Goal: Information Seeking & Learning: Understand process/instructions

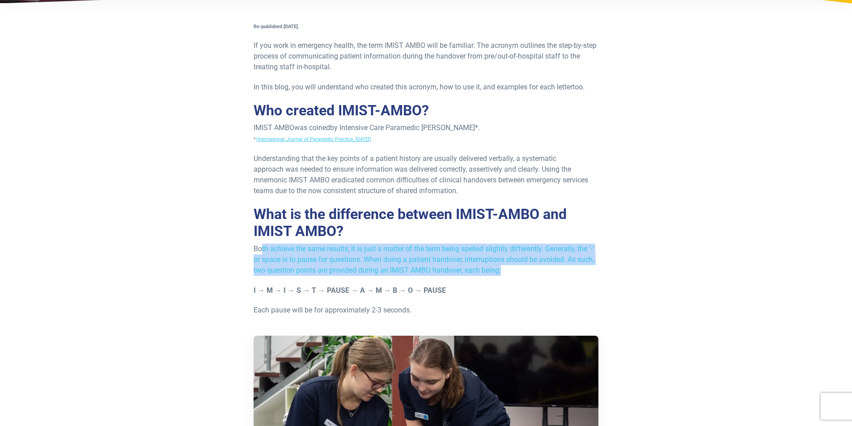
drag, startPoint x: 263, startPoint y: 250, endPoint x: 504, endPoint y: 272, distance: 242.6
click at [504, 272] on p "Both achieve the same results; it is just a matter of the term being spelled sl…" at bounding box center [426, 260] width 345 height 32
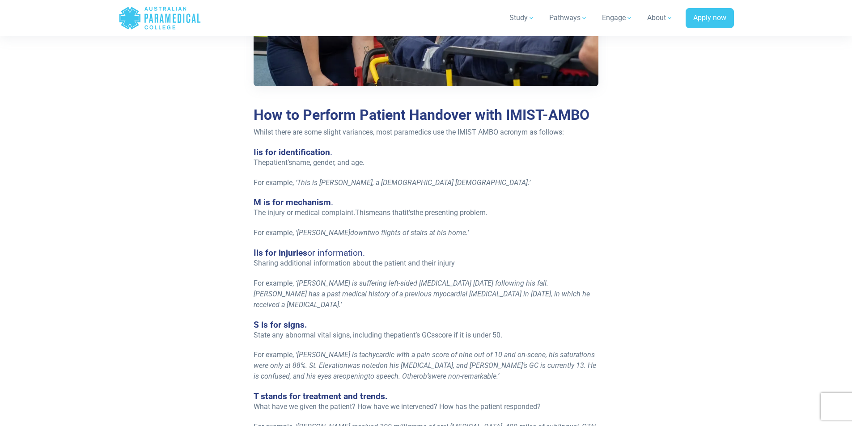
scroll to position [626, 0]
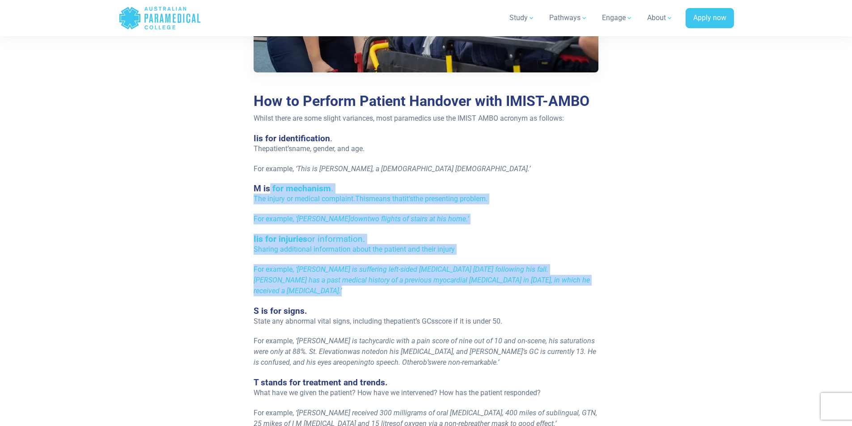
drag, startPoint x: 268, startPoint y: 193, endPoint x: 482, endPoint y: 276, distance: 228.7
click at [482, 276] on div "Re-published [DATE]. If you work in emergency health, the term IMIST AMBO will …" at bounding box center [426, 127] width 356 height 1109
click at [497, 282] on p "For example, ‘ [PERSON_NAME] is suffering left-sided [MEDICAL_DATA] [DATE] foll…" at bounding box center [426, 280] width 345 height 32
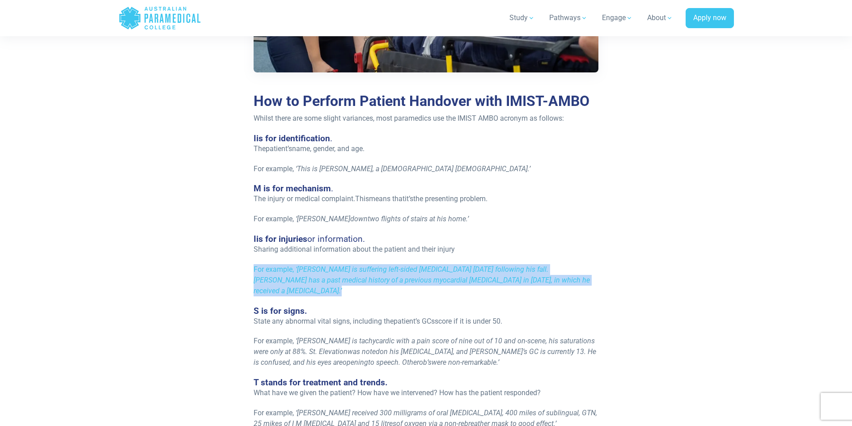
drag, startPoint x: 459, startPoint y: 280, endPoint x: 243, endPoint y: 264, distance: 216.6
click at [243, 264] on div "Re-published [DATE]. If you work in emergency health, the term IMIST AMBO will …" at bounding box center [426, 127] width 534 height 1109
drag, startPoint x: 254, startPoint y: 292, endPoint x: 531, endPoint y: 306, distance: 277.7
click at [531, 306] on div "Re-published [DATE]. If you work in emergency health, the term IMIST AMBO will …" at bounding box center [426, 127] width 356 height 1109
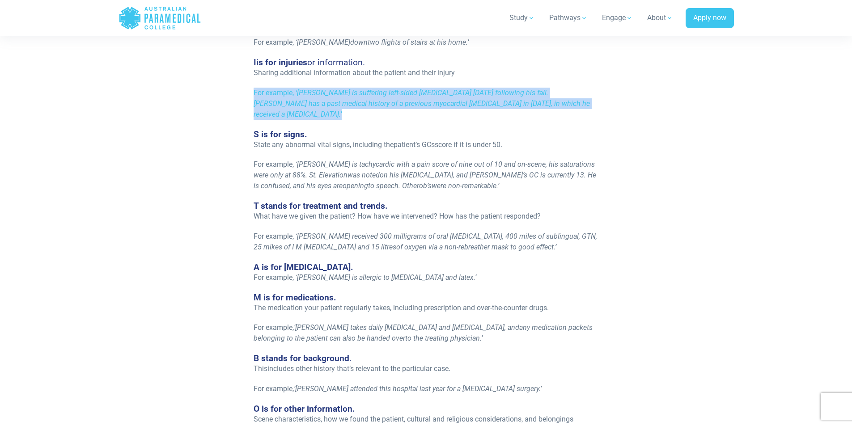
scroll to position [805, 0]
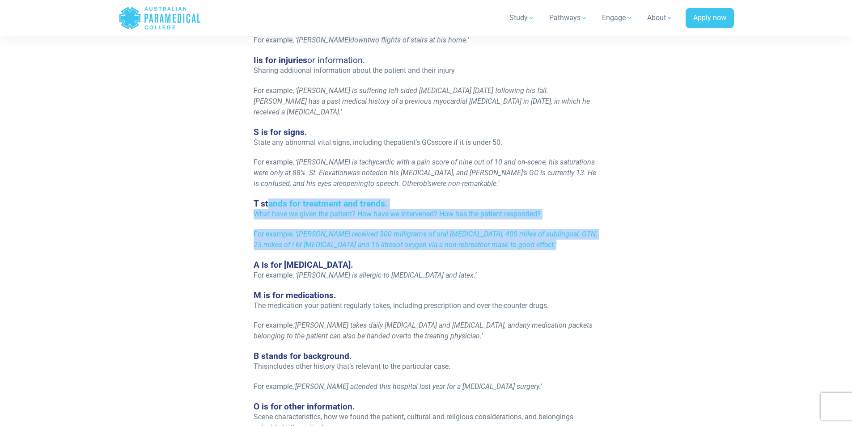
drag, startPoint x: 268, startPoint y: 194, endPoint x: 552, endPoint y: 233, distance: 286.3
drag, startPoint x: 253, startPoint y: 284, endPoint x: 568, endPoint y: 325, distance: 317.0
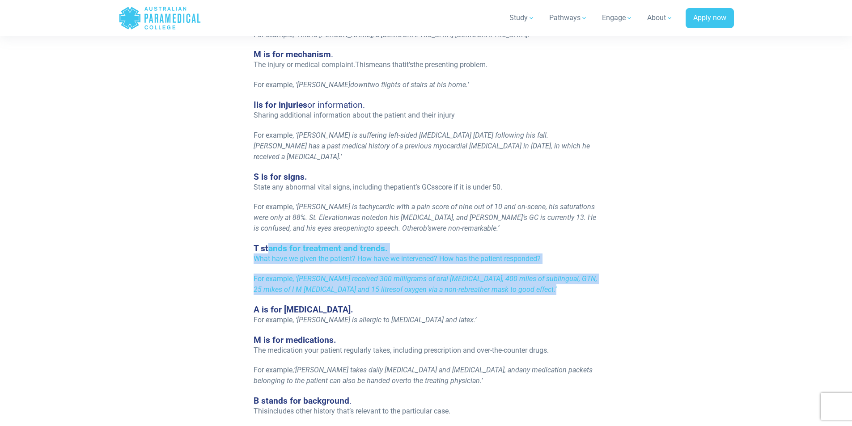
scroll to position [671, 0]
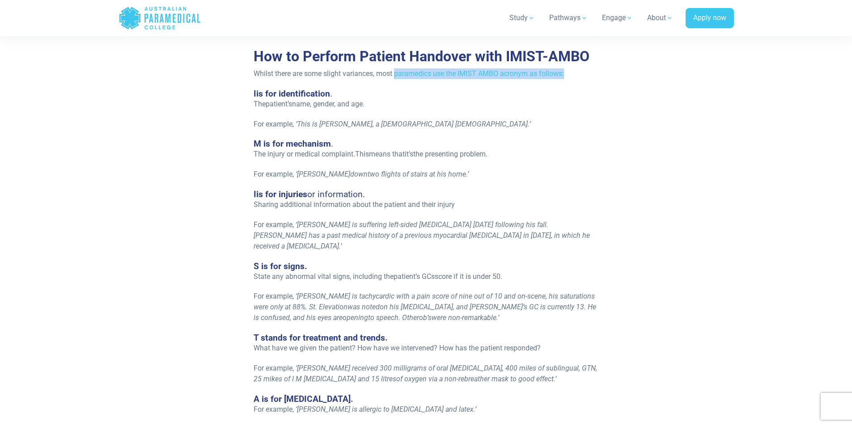
drag, startPoint x: 396, startPoint y: 67, endPoint x: 566, endPoint y: 71, distance: 169.6
click at [566, 71] on div "Re-published [DATE]. If you work in emergency health, the term IMIST AMBO will …" at bounding box center [426, 83] width 356 height 1109
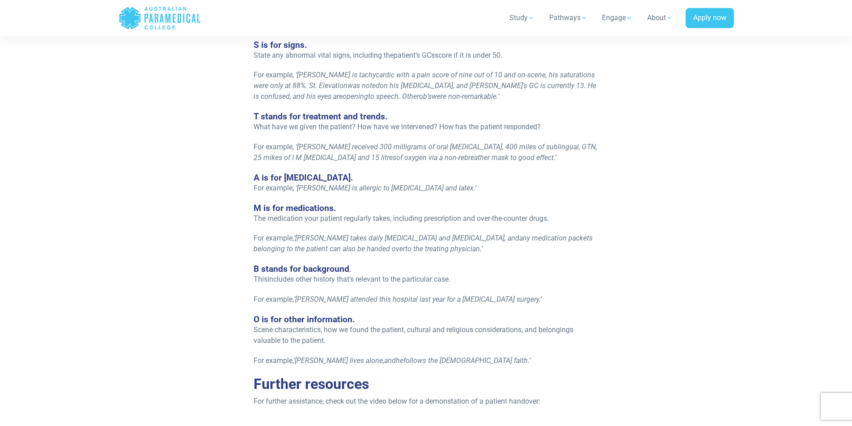
scroll to position [895, 0]
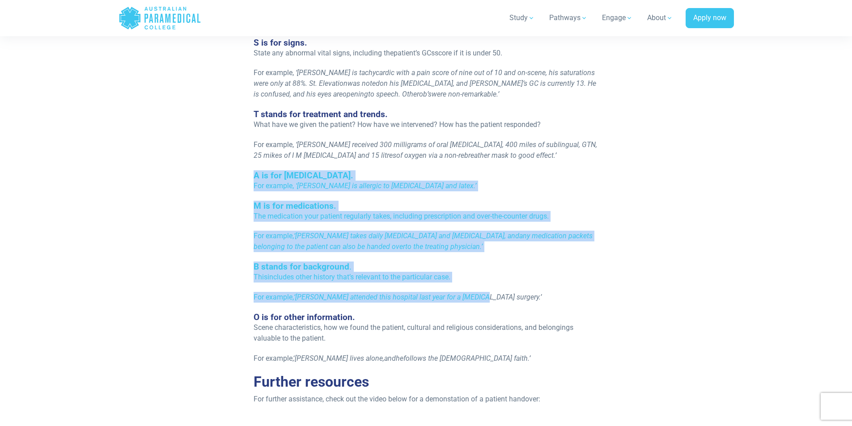
drag, startPoint x: 252, startPoint y: 165, endPoint x: 603, endPoint y: 284, distance: 370.6
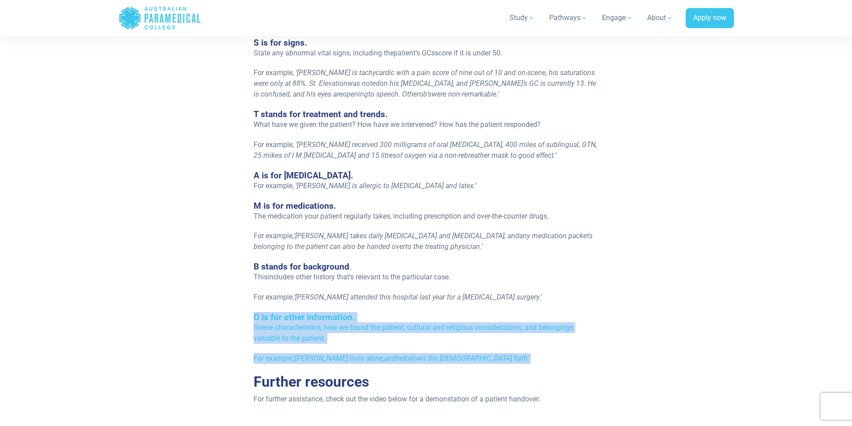
drag, startPoint x: 275, startPoint y: 309, endPoint x: 468, endPoint y: 339, distance: 195.1
drag, startPoint x: 399, startPoint y: 356, endPoint x: 348, endPoint y: 284, distance: 88.1
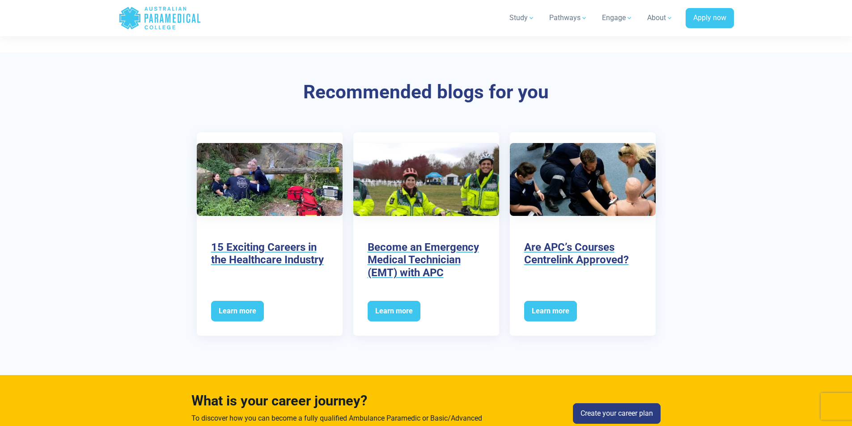
scroll to position [1566, 0]
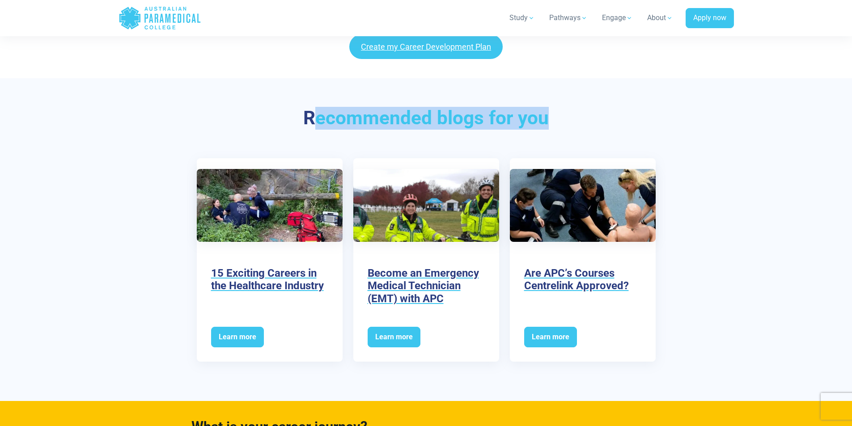
drag, startPoint x: 424, startPoint y: 121, endPoint x: 562, endPoint y: 123, distance: 138.2
click at [563, 123] on h3 "Recommended blogs for you" at bounding box center [426, 118] width 523 height 23
